Goal: Go to known website: Access a specific website the user already knows

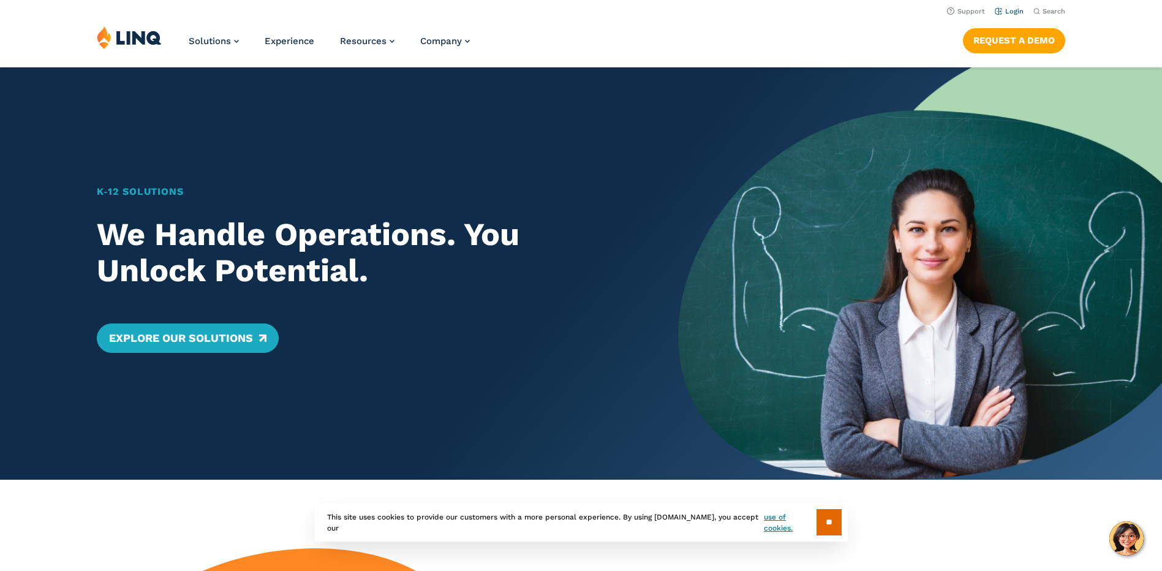
click at [1016, 10] on link "Login" at bounding box center [1009, 11] width 29 height 8
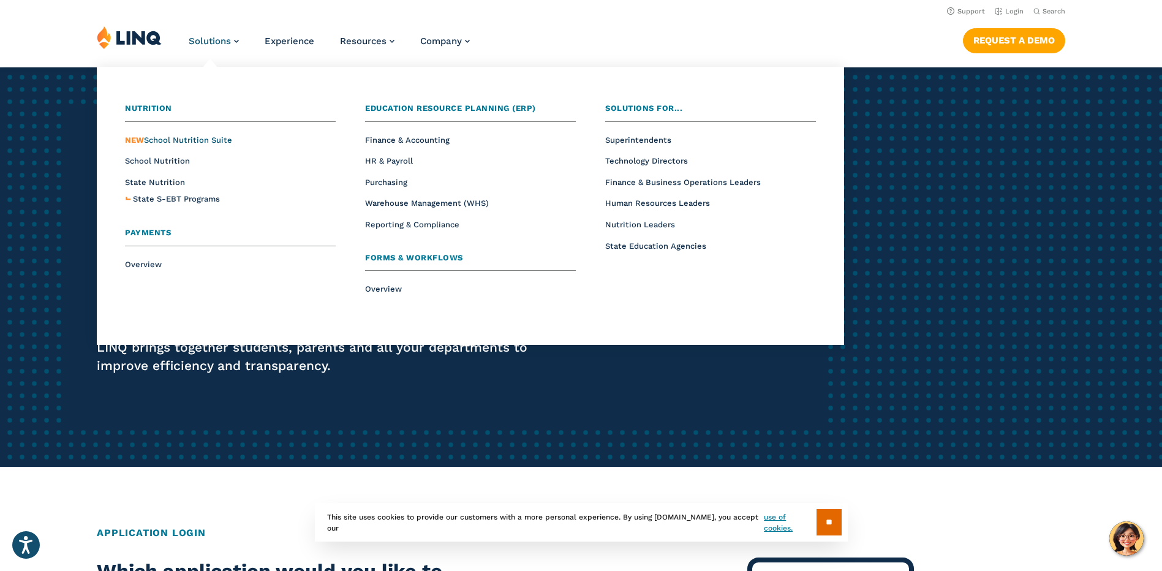
click at [179, 138] on span "NEW School Nutrition Suite" at bounding box center [178, 139] width 107 height 9
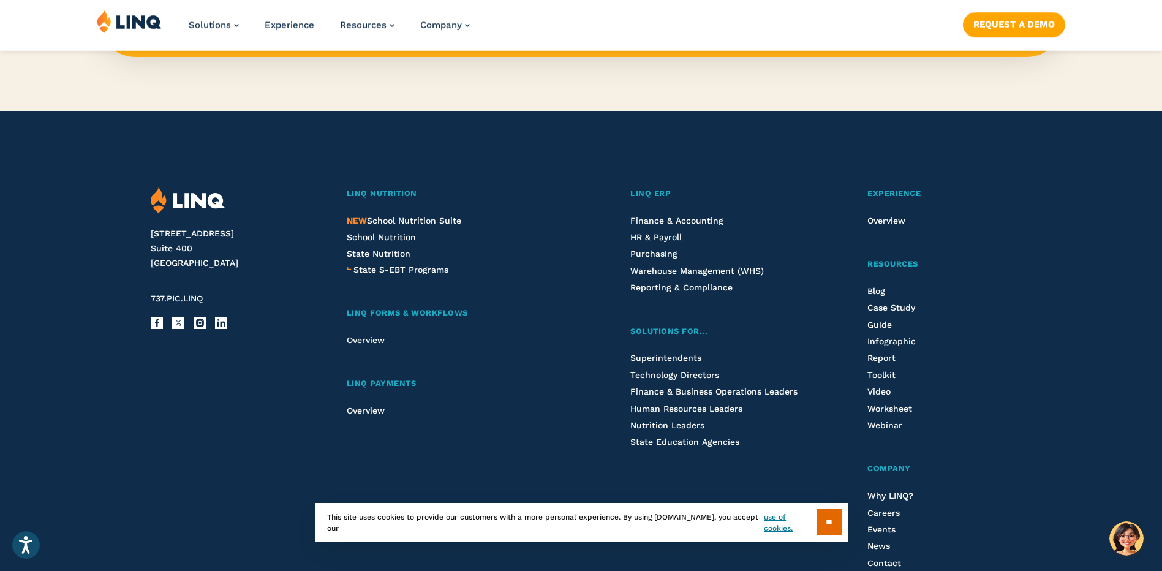
scroll to position [1429, 0]
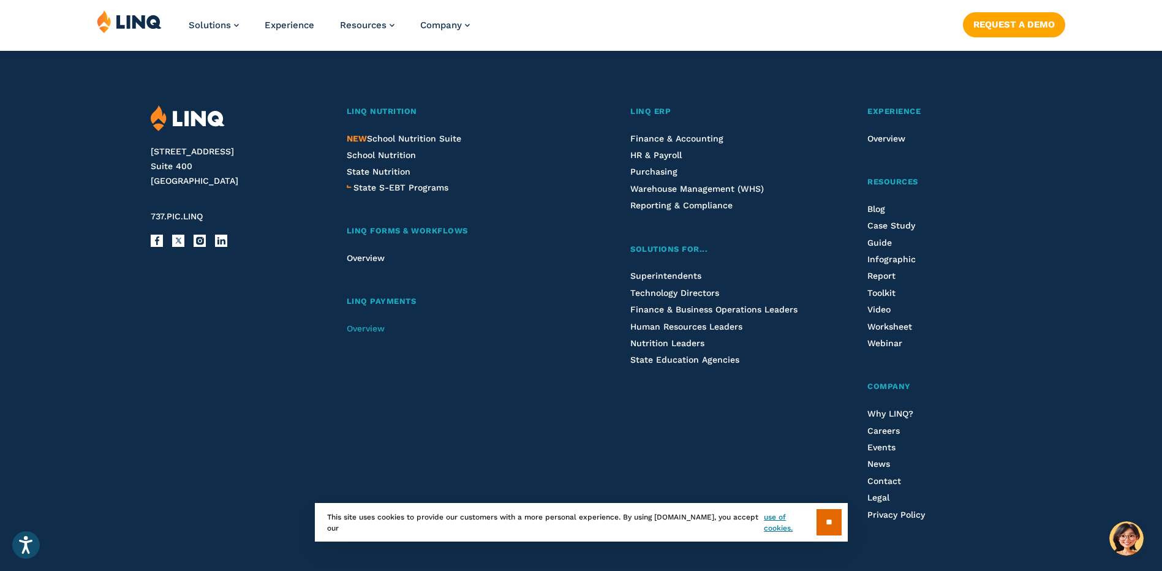
click at [369, 331] on span "Overview" at bounding box center [366, 328] width 38 height 10
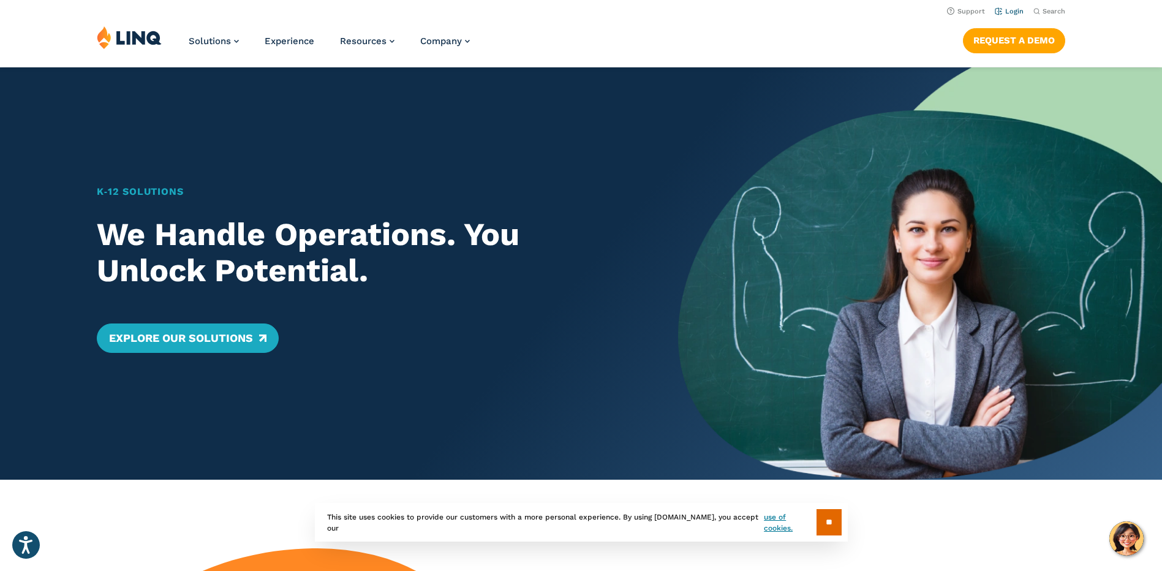
click at [1003, 9] on link "Login" at bounding box center [1009, 11] width 29 height 8
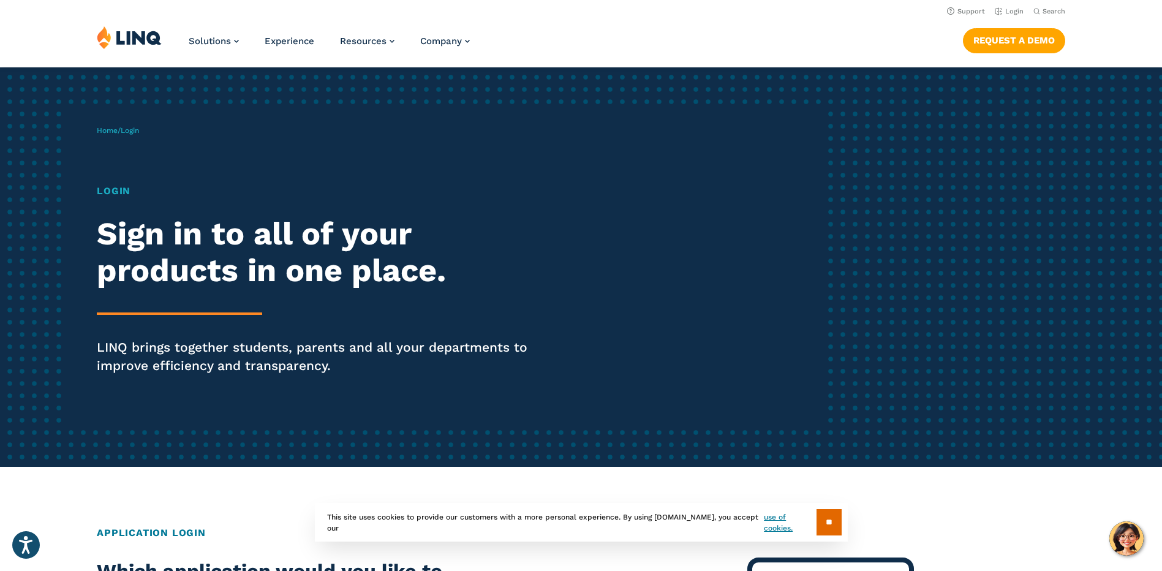
click at [135, 132] on span "Login" at bounding box center [130, 130] width 18 height 9
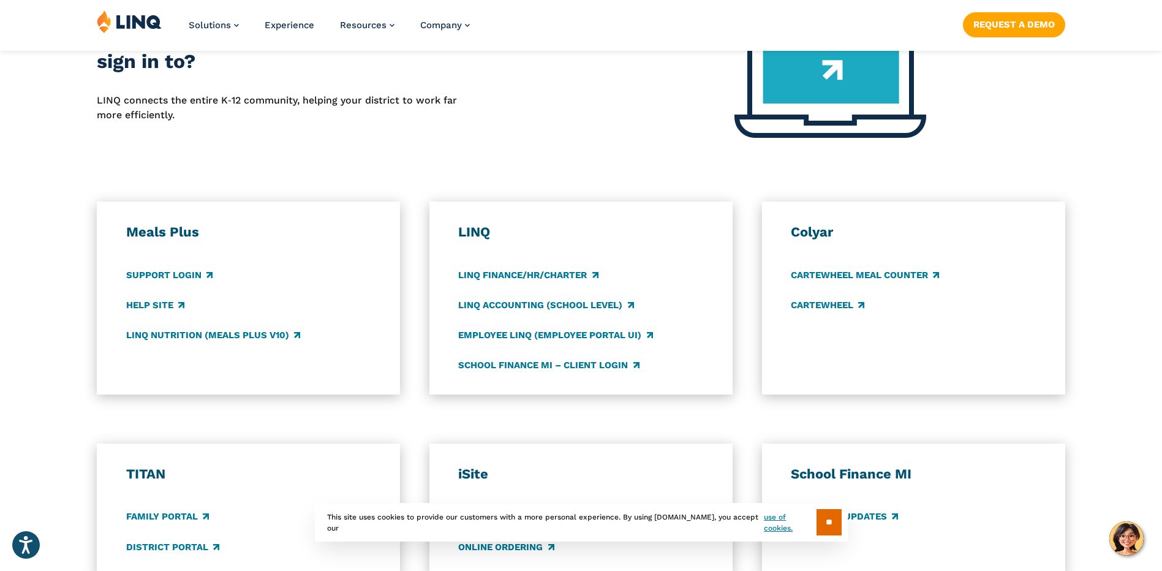
scroll to position [715, 0]
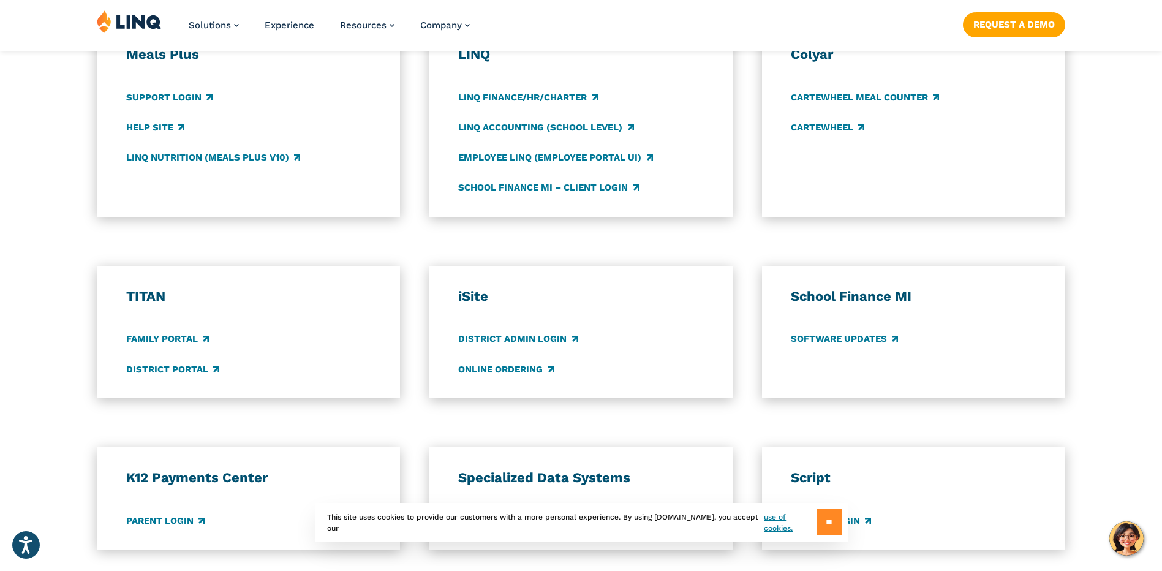
click at [824, 513] on input "**" at bounding box center [828, 522] width 25 height 26
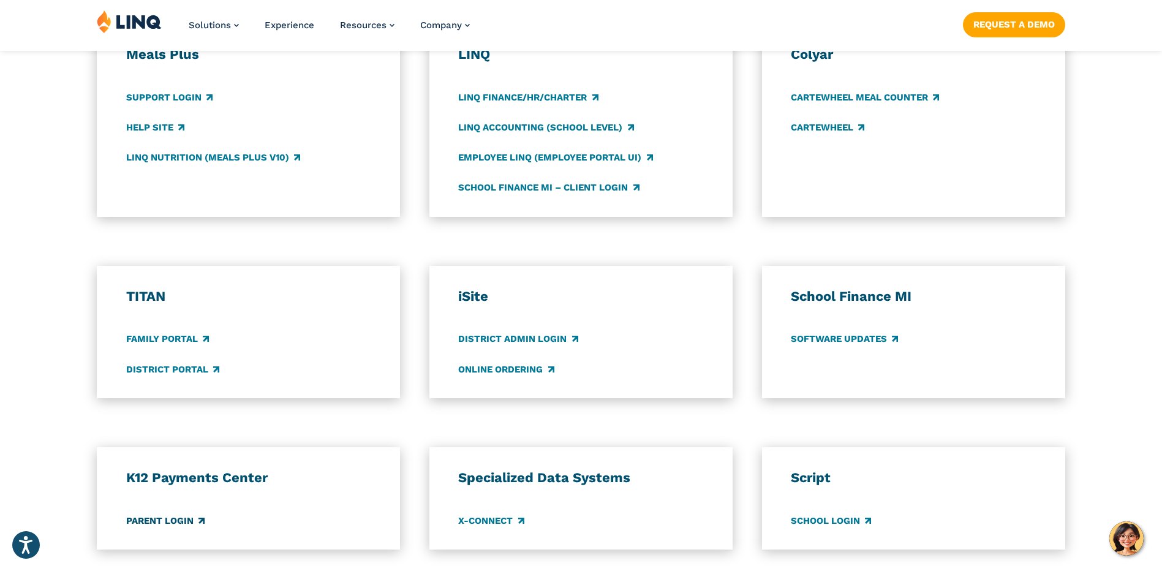
drag, startPoint x: 172, startPoint y: 524, endPoint x: 200, endPoint y: 518, distance: 29.3
click at [171, 523] on link "Parent Login" at bounding box center [165, 520] width 78 height 13
drag, startPoint x: 238, startPoint y: 154, endPoint x: 317, endPoint y: 183, distance: 83.9
click at [238, 154] on link "LINQ Nutrition (Meals Plus v10)" at bounding box center [213, 157] width 174 height 13
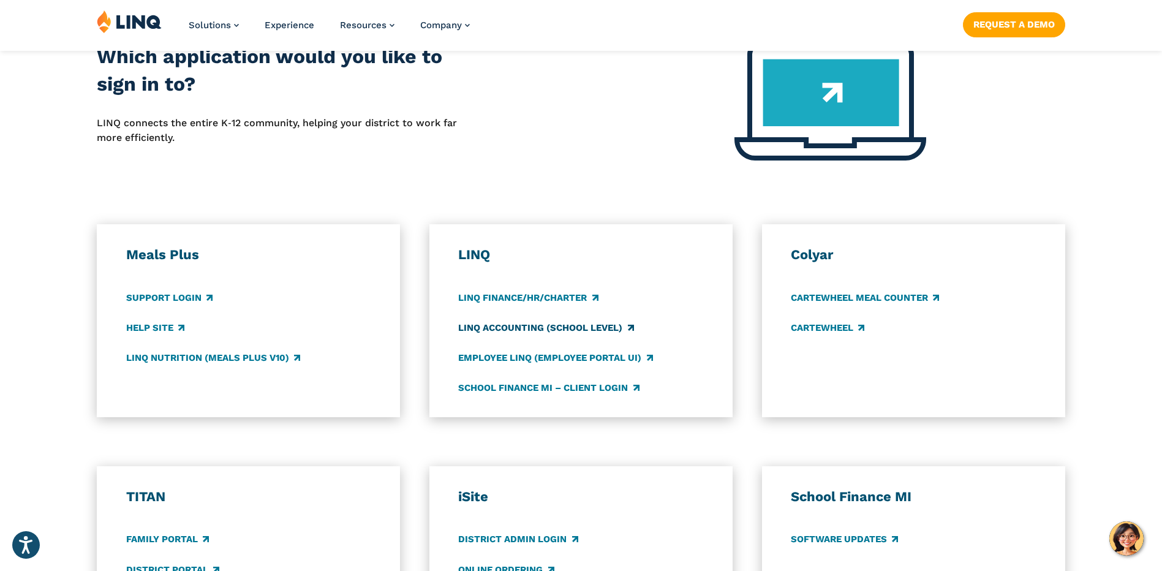
scroll to position [613, 0]
